Goal: Information Seeking & Learning: Learn about a topic

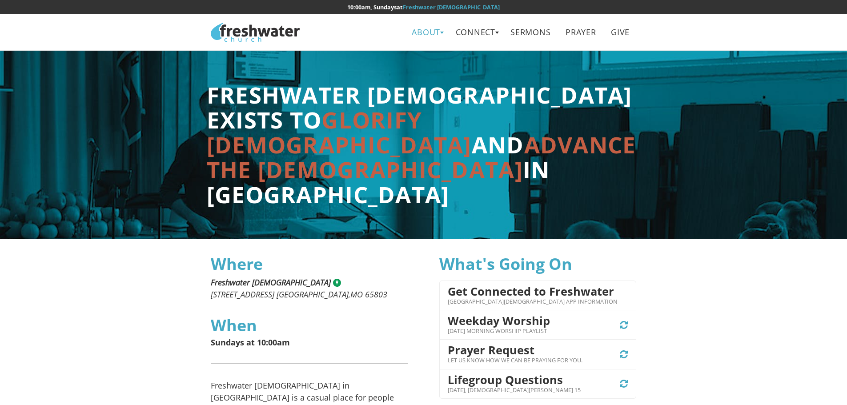
click at [416, 32] on link "About" at bounding box center [426, 32] width 41 height 20
click at [419, 68] on link "Leadership" at bounding box center [430, 71] width 70 height 18
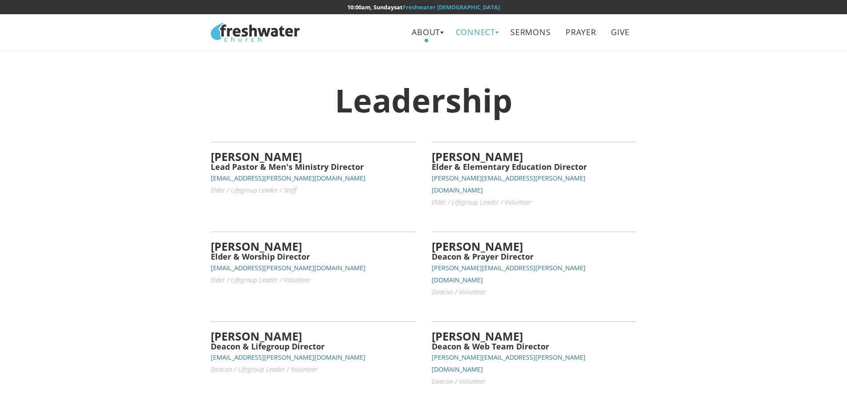
click at [467, 32] on link "Connect" at bounding box center [475, 32] width 53 height 20
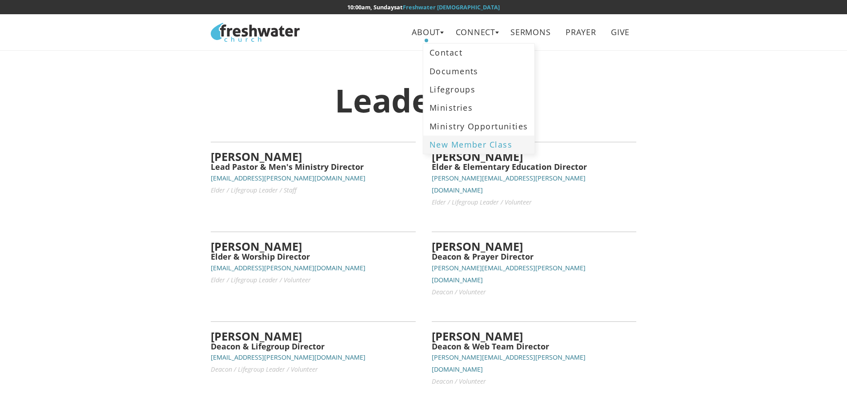
click at [458, 143] on link "New Member Class" at bounding box center [478, 145] width 111 height 18
